Goal: Information Seeking & Learning: Understand process/instructions

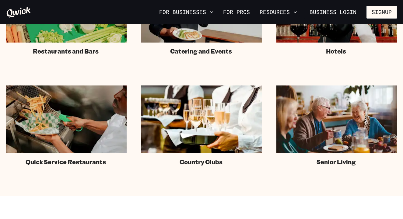
scroll to position [484, 0]
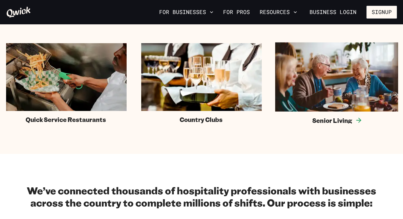
click at [326, 110] on img at bounding box center [336, 76] width 123 height 69
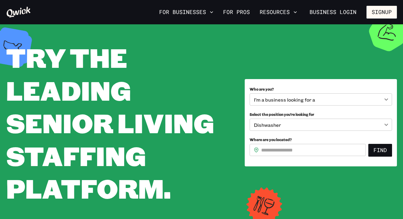
scroll to position [1, 0]
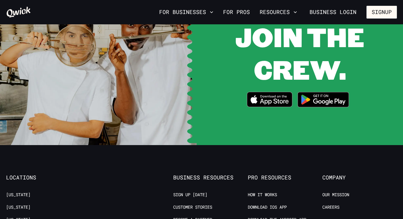
scroll to position [1186, 0]
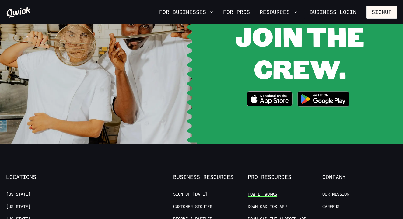
click at [255, 191] on link "How it Works" at bounding box center [262, 194] width 29 height 6
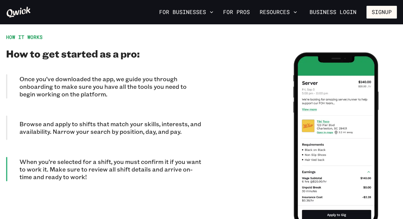
scroll to position [523, 0]
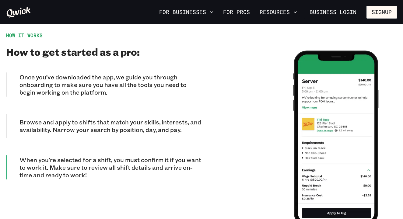
click at [169, 61] on div "HOW IT WORKS How to get started as a pro: Once you’ve downloaded the app, we gu…" at bounding box center [103, 138] width 195 height 212
click at [151, 75] on p "Once you’ve downloaded the app, we guide you through onboarding to make sure yo…" at bounding box center [110, 84] width 182 height 23
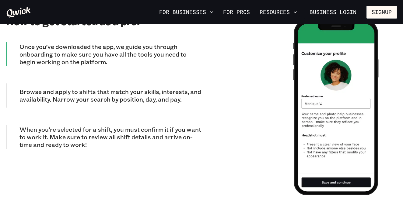
scroll to position [561, 0]
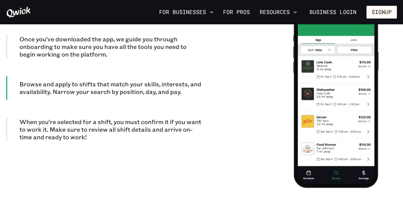
click at [151, 43] on p "Once you’ve downloaded the app, we guide you through onboarding to make sure yo…" at bounding box center [110, 46] width 182 height 23
click at [166, 35] on p "Once you’ve downloaded the app, we guide you through onboarding to make sure yo…" at bounding box center [110, 46] width 182 height 23
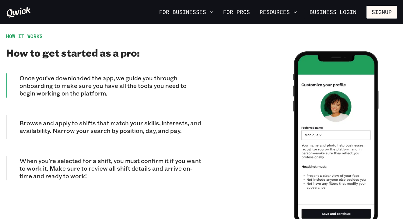
scroll to position [520, 0]
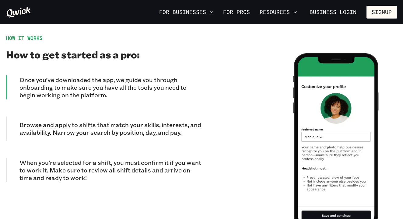
click at [159, 122] on p "Browse and apply to shifts that match your skills, interests, and availability.…" at bounding box center [110, 128] width 182 height 15
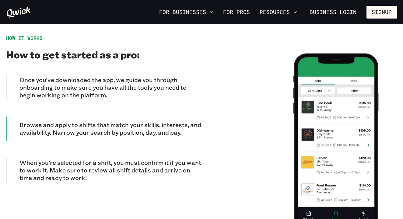
click at [144, 148] on div "Once you’ve downloaded the app, we guide you through onboarding to make sure yo…" at bounding box center [103, 128] width 195 height 107
click at [139, 165] on p "When you’re selected for a shift, you must confirm it if you want to work it. M…" at bounding box center [110, 170] width 182 height 23
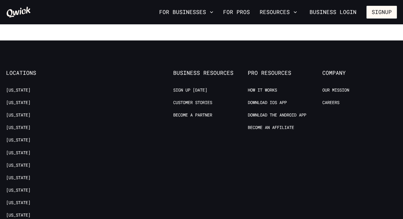
scroll to position [1114, 0]
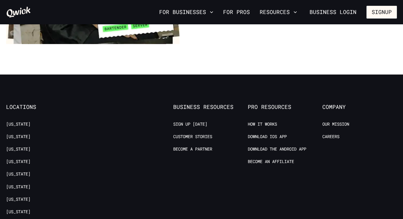
click at [320, 121] on li "How it Works" at bounding box center [285, 125] width 75 height 8
click at [326, 121] on link "Our Mission" at bounding box center [335, 124] width 27 height 6
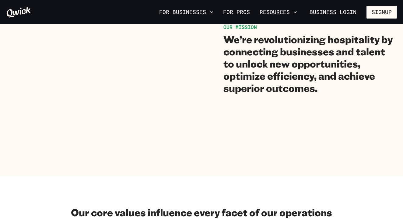
scroll to position [228, 0]
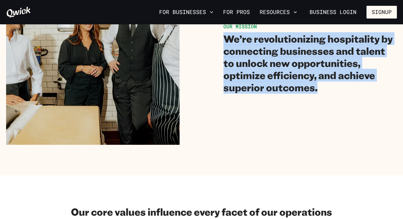
drag, startPoint x: 226, startPoint y: 41, endPoint x: 262, endPoint y: 94, distance: 63.6
click at [262, 94] on div "OUR MISSION We’re revolutionizing hospitality by connecting businesses and tale…" at bounding box center [201, 57] width 391 height 173
copy h2 "We’re revolutionizing hospitality by connecting businesses and talent to unlock…"
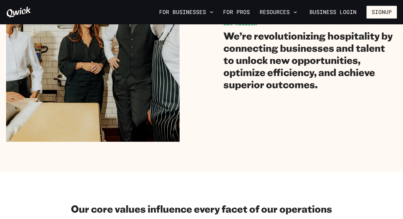
click at [195, 123] on div "OUR MISSION We’re revolutionizing hospitality by connecting businesses and tale…" at bounding box center [201, 54] width 391 height 173
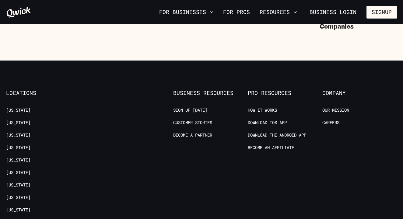
scroll to position [740, 0]
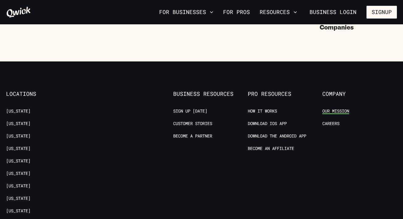
click at [332, 109] on link "Our Mission" at bounding box center [335, 111] width 27 height 6
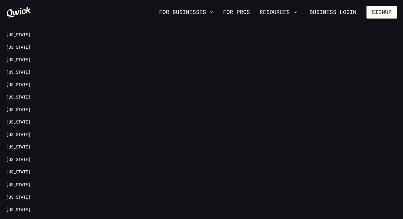
scroll to position [709, 0]
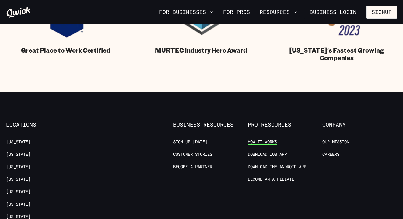
click at [271, 142] on link "How it Works" at bounding box center [262, 142] width 29 height 6
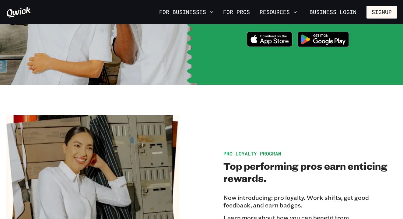
scroll to position [868, 0]
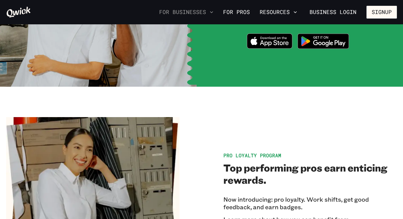
click at [209, 15] on button "For Businesses" at bounding box center [186, 12] width 59 height 10
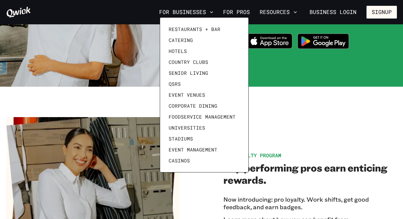
click at [243, 13] on div at bounding box center [201, 109] width 403 height 219
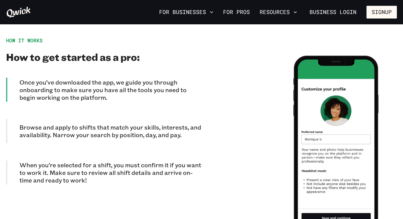
scroll to position [519, 0]
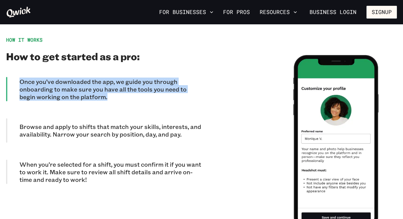
drag, startPoint x: 19, startPoint y: 74, endPoint x: 94, endPoint y: 92, distance: 77.4
click at [94, 92] on div "Once you’ve downloaded the app, we guide you through onboarding to make sure yo…" at bounding box center [103, 89] width 195 height 24
copy p "Once you’ve downloaded the app, we guide you through onboarding to make sure yo…"
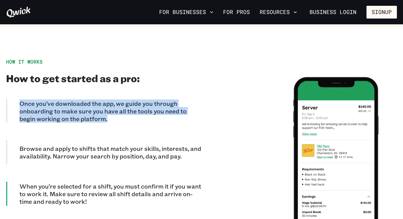
scroll to position [497, 0]
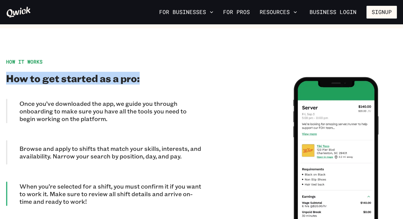
drag, startPoint x: 7, startPoint y: 73, endPoint x: 141, endPoint y: 73, distance: 134.4
click at [141, 73] on h2 "How to get started as a pro:" at bounding box center [103, 78] width 195 height 12
copy h2 "How to get started as a pro:"
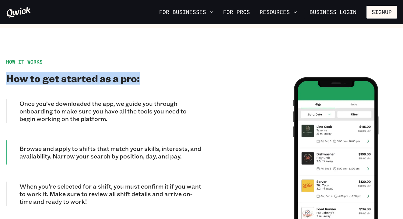
click at [50, 75] on h2 "How to get started as a pro:" at bounding box center [103, 78] width 195 height 12
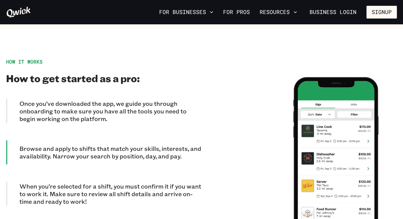
click at [62, 103] on p "Once you’ve downloaded the app, we guide you through onboarding to make sure yo…" at bounding box center [110, 111] width 182 height 23
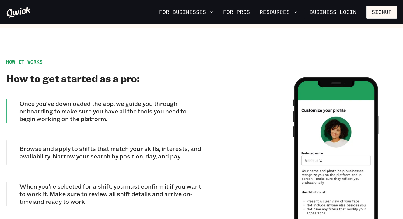
click at [19, 100] on p "Once you’ve downloaded the app, we guide you through onboarding to make sure yo…" at bounding box center [110, 111] width 182 height 23
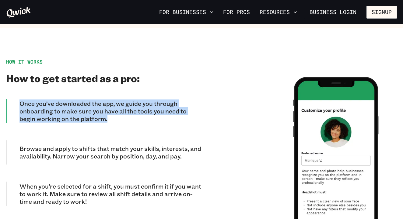
drag, startPoint x: 19, startPoint y: 96, endPoint x: 104, endPoint y: 113, distance: 86.7
click at [104, 113] on div "Once you’ve downloaded the app, we guide you through onboarding to make sure yo…" at bounding box center [103, 111] width 195 height 24
copy p "Once you’ve downloaded the app, we guide you through onboarding to make sure yo…"
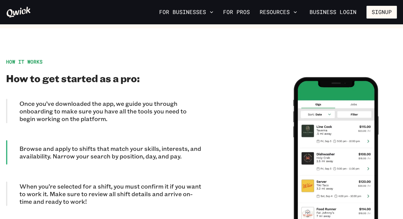
click at [125, 133] on div "Once you’ve downloaded the app, we guide you through onboarding to make sure yo…" at bounding box center [103, 152] width 195 height 107
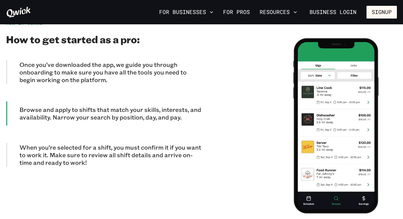
scroll to position [539, 0]
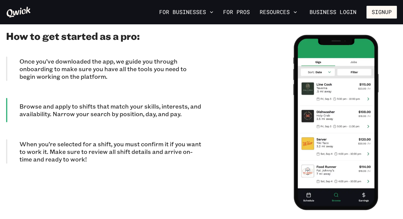
click at [181, 62] on p "Once you’ve downloaded the app, we guide you through onboarding to make sure yo…" at bounding box center [110, 68] width 182 height 23
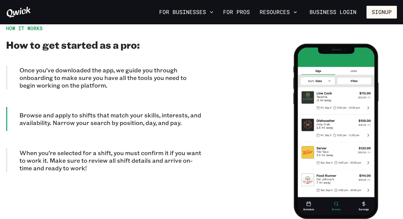
scroll to position [528, 0]
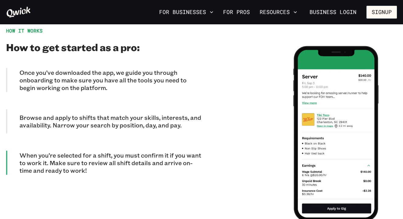
click at [185, 158] on p "When you’re selected for a shift, you must confirm it if you want to work it. M…" at bounding box center [110, 162] width 182 height 23
click at [184, 155] on p "When you’re selected for a shift, you must confirm it if you want to work it. M…" at bounding box center [110, 162] width 182 height 23
click at [184, 151] on p "When you’re selected for a shift, you must confirm it if you want to work it. M…" at bounding box center [110, 162] width 182 height 23
click at [68, 151] on p "When you’re selected for a shift, you must confirm it if you want to work it. M…" at bounding box center [110, 162] width 182 height 23
click at [81, 93] on div "Once you’ve downloaded the app, we guide you through onboarding to make sure yo…" at bounding box center [103, 121] width 195 height 107
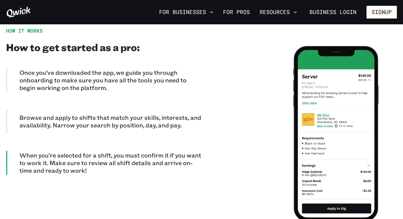
click at [83, 76] on p "Once you’ve downloaded the app, we guide you through onboarding to make sure yo…" at bounding box center [110, 80] width 182 height 23
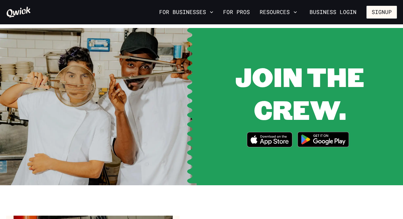
scroll to position [746, 0]
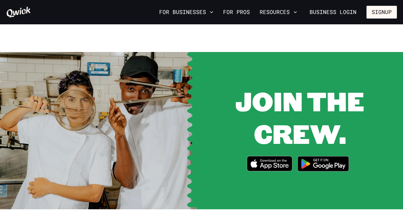
click at [244, 97] on span "JOIN THE CREW." at bounding box center [299, 117] width 129 height 68
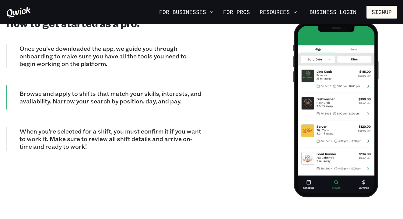
scroll to position [539, 0]
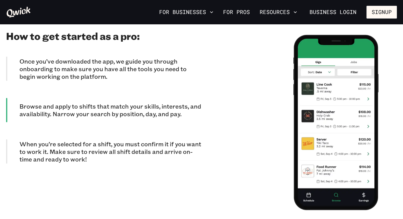
click at [89, 60] on p "Once you’ve downloaded the app, we guide you through onboarding to make sure yo…" at bounding box center [110, 68] width 182 height 23
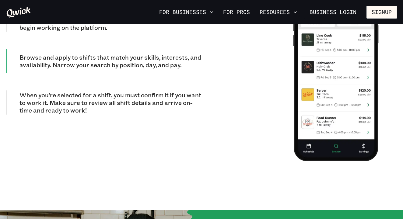
scroll to position [591, 0]
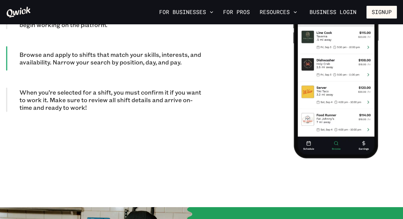
click at [152, 55] on p "Browse and apply to shifts that match your skills, interests, and availability.…" at bounding box center [110, 58] width 182 height 15
click at [152, 89] on p "When you’re selected for a shift, you must confirm it if you want to work it. M…" at bounding box center [110, 100] width 182 height 23
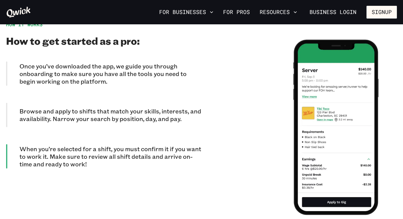
scroll to position [529, 0]
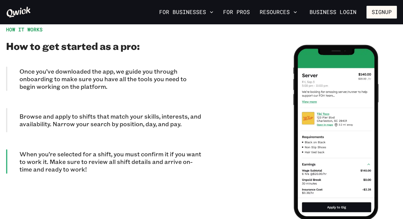
click at [146, 150] on p "When you’re selected for a shift, you must confirm it if you want to work it. M…" at bounding box center [110, 161] width 182 height 23
click at [146, 154] on p "When you’re selected for a shift, you must confirm it if you want to work it. M…" at bounding box center [110, 161] width 182 height 23
click at [148, 122] on div "Browse and apply to shifts that match your skills, interests, and availability.…" at bounding box center [103, 120] width 195 height 24
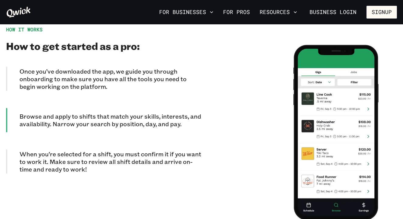
click at [139, 78] on p "Once you’ve downloaded the app, we guide you through onboarding to make sure yo…" at bounding box center [110, 79] width 182 height 23
